Goal: Use online tool/utility: Use online tool/utility

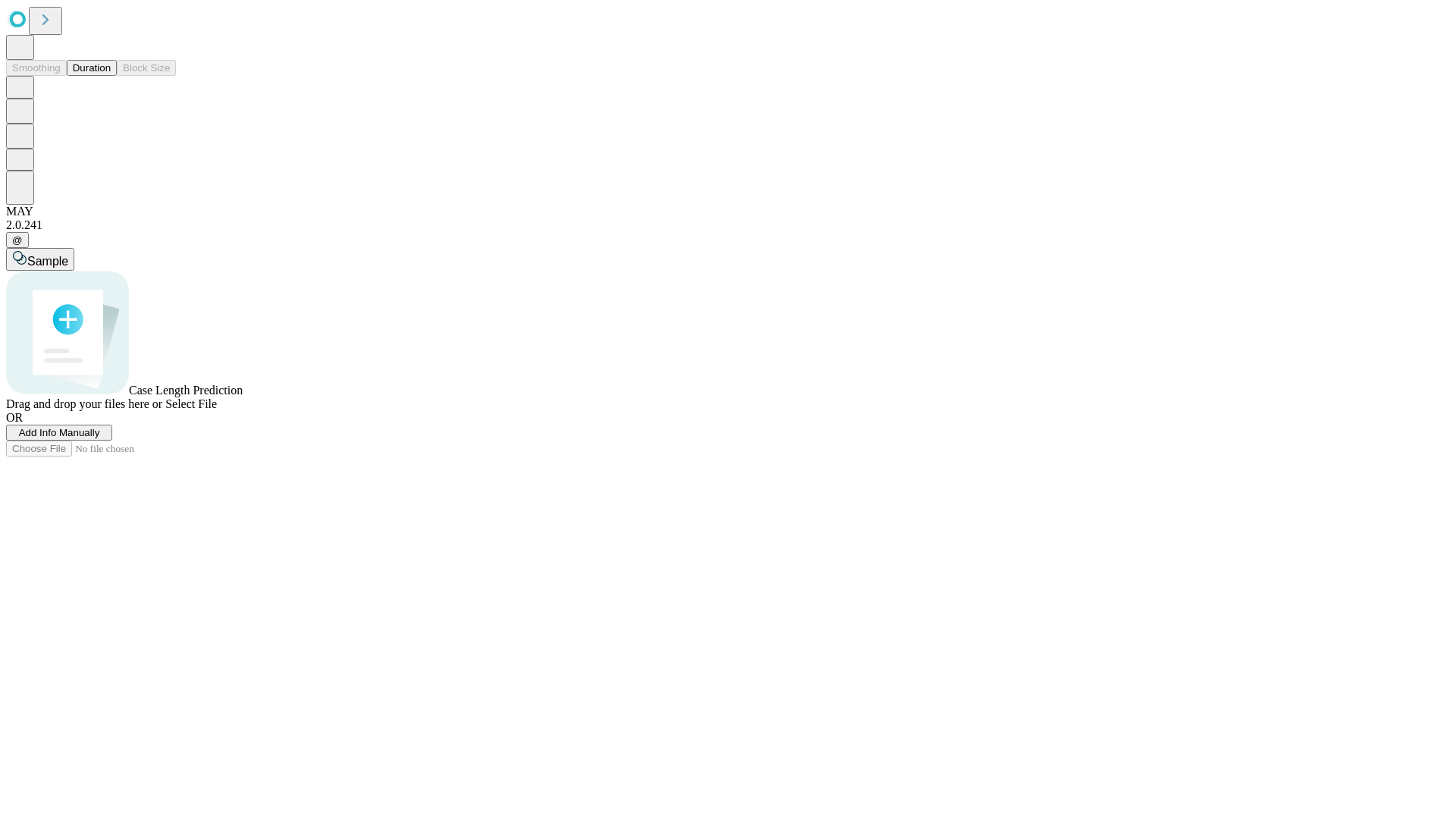
click at [110, 75] on button "Duration" at bounding box center [92, 68] width 50 height 16
click at [217, 410] on span "Select File" at bounding box center [192, 404] width 52 height 13
